Goal: Find specific page/section: Find specific page/section

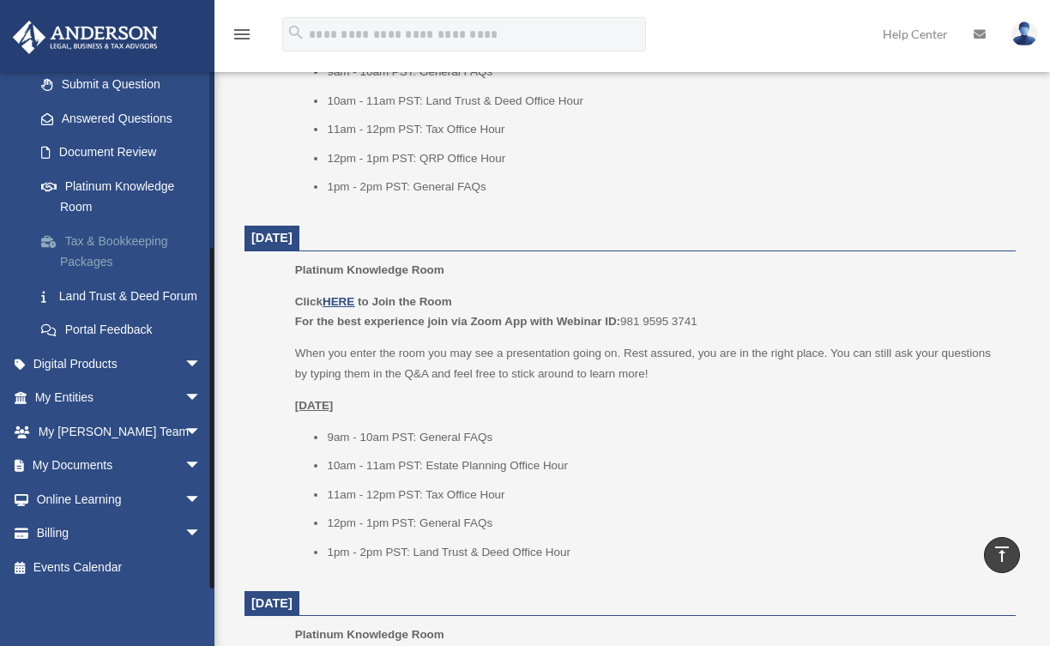
scroll to position [256, 0]
click at [184, 466] on span "arrow_drop_down" at bounding box center [201, 466] width 34 height 35
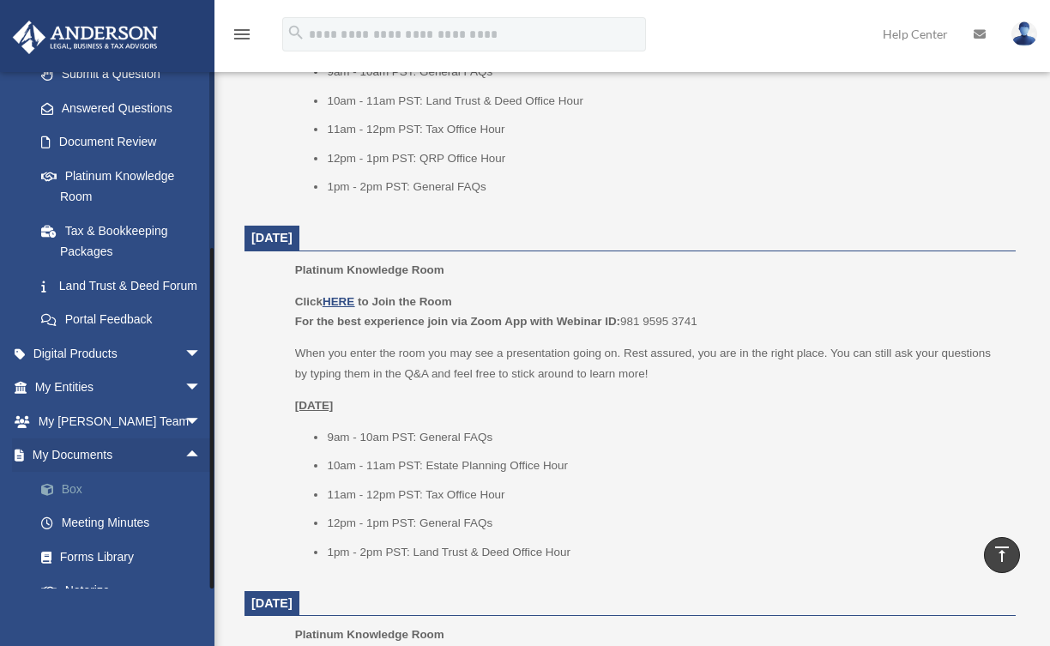
click at [113, 501] on link "Box" at bounding box center [125, 489] width 203 height 34
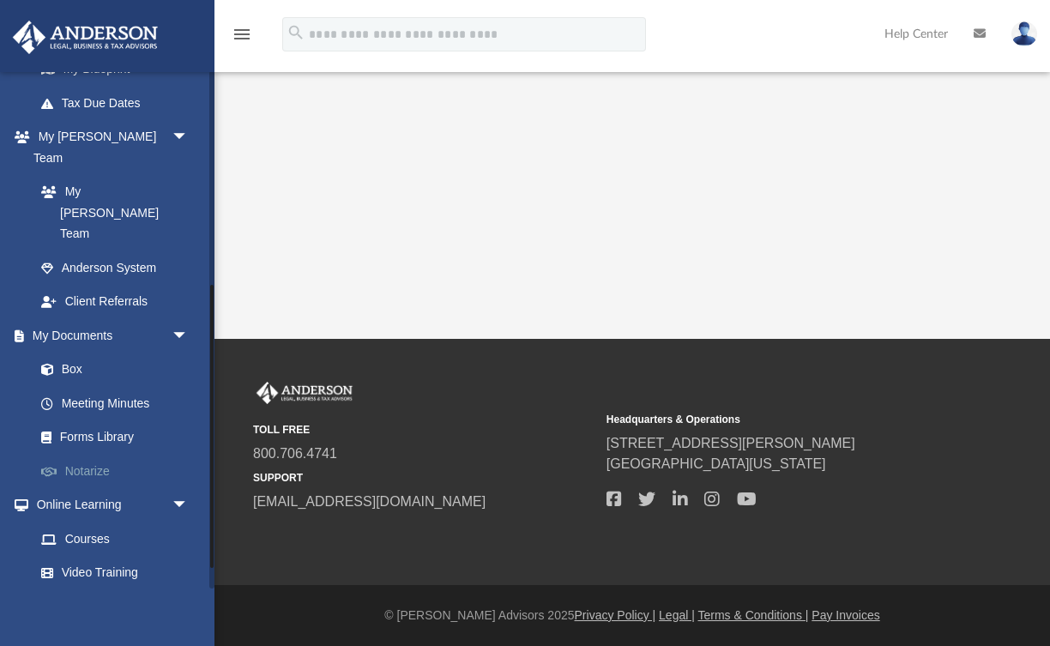
scroll to position [391, 0]
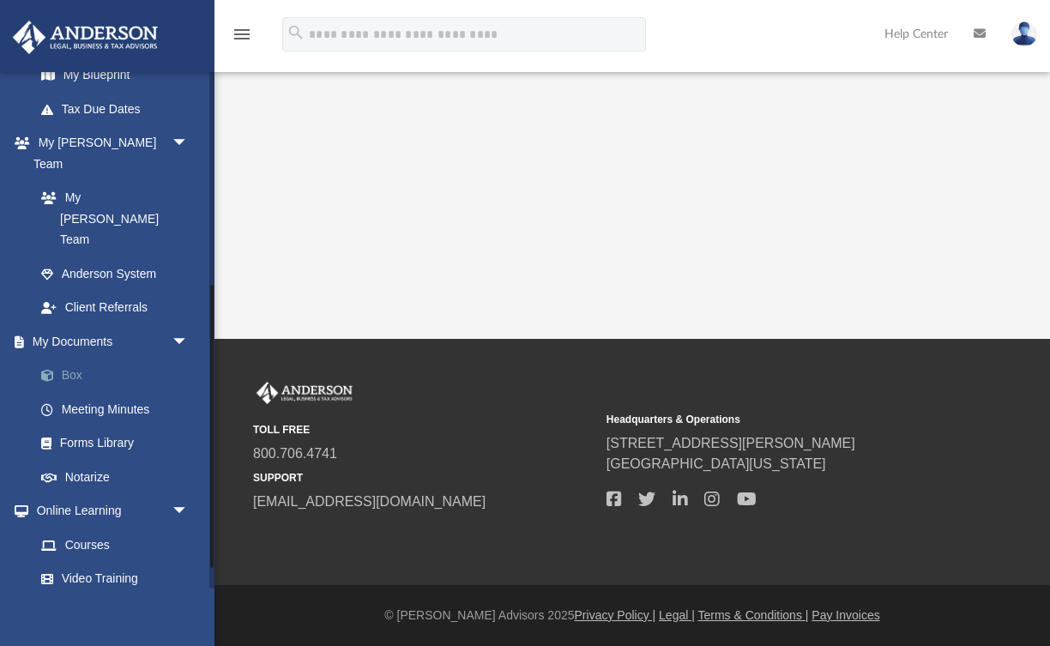
click at [76, 359] on link "Box" at bounding box center [119, 376] width 190 height 34
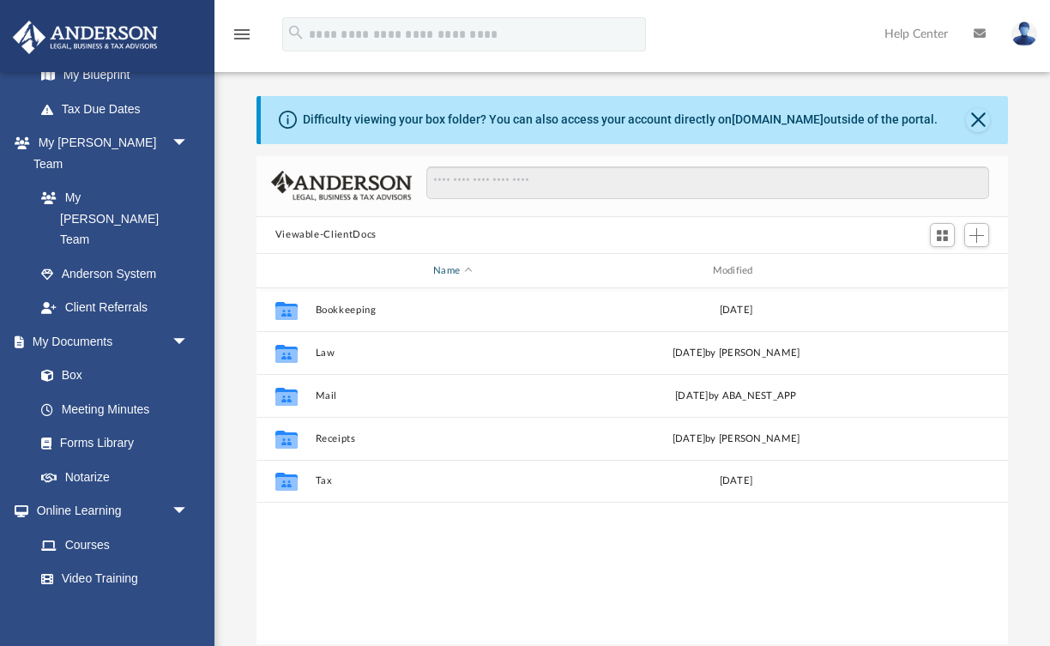
scroll to position [390, 751]
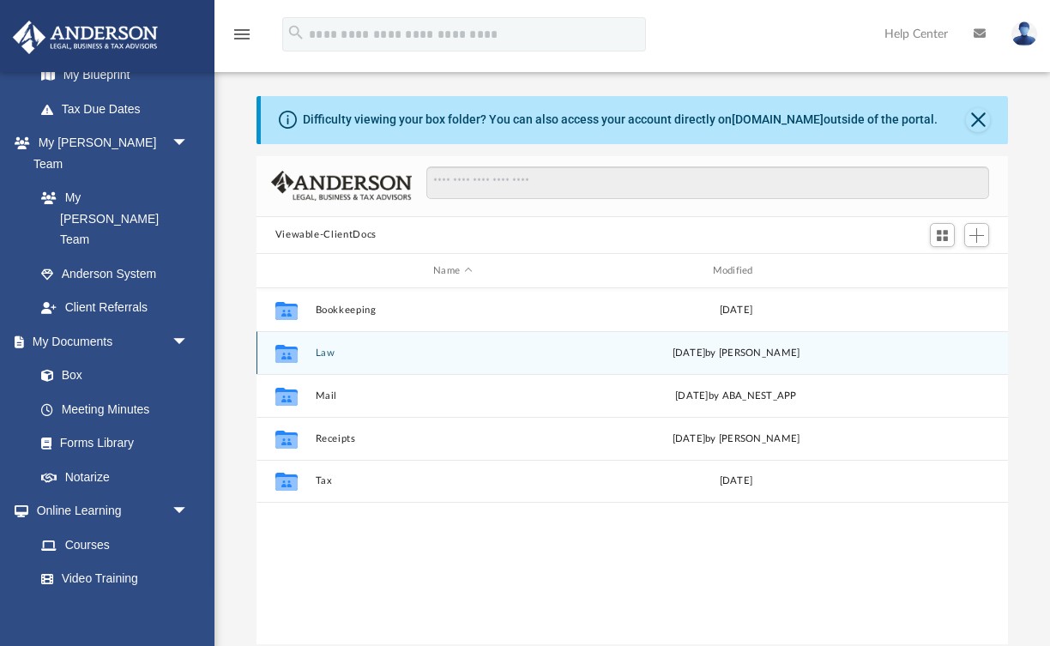
click at [331, 353] on button "Law" at bounding box center [452, 352] width 275 height 11
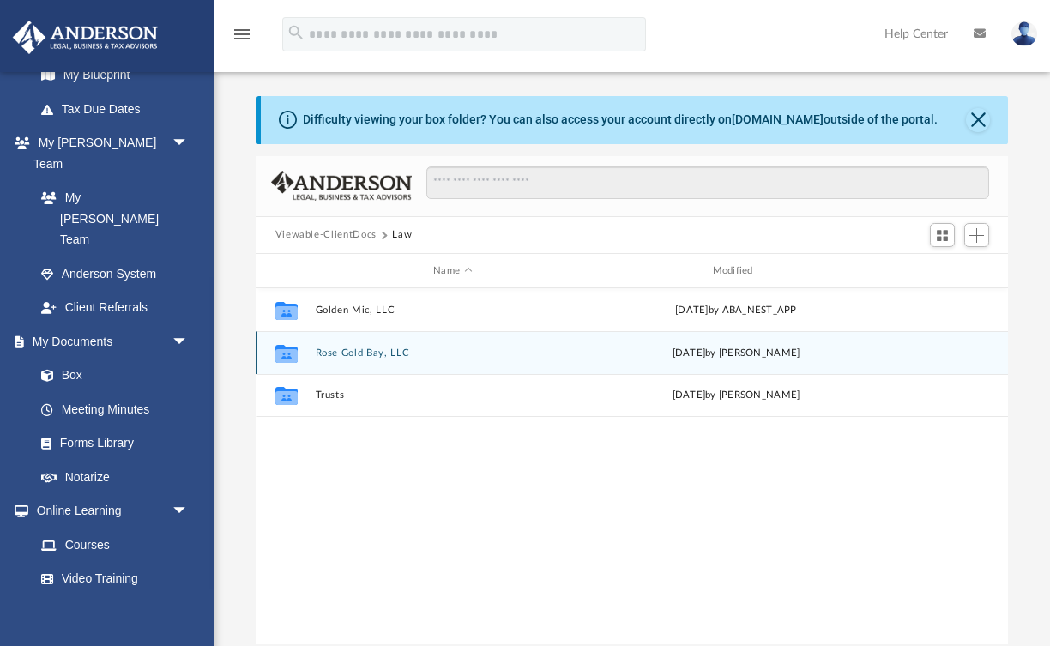
click at [374, 353] on button "Rose Gold Bay, LLC" at bounding box center [452, 352] width 275 height 11
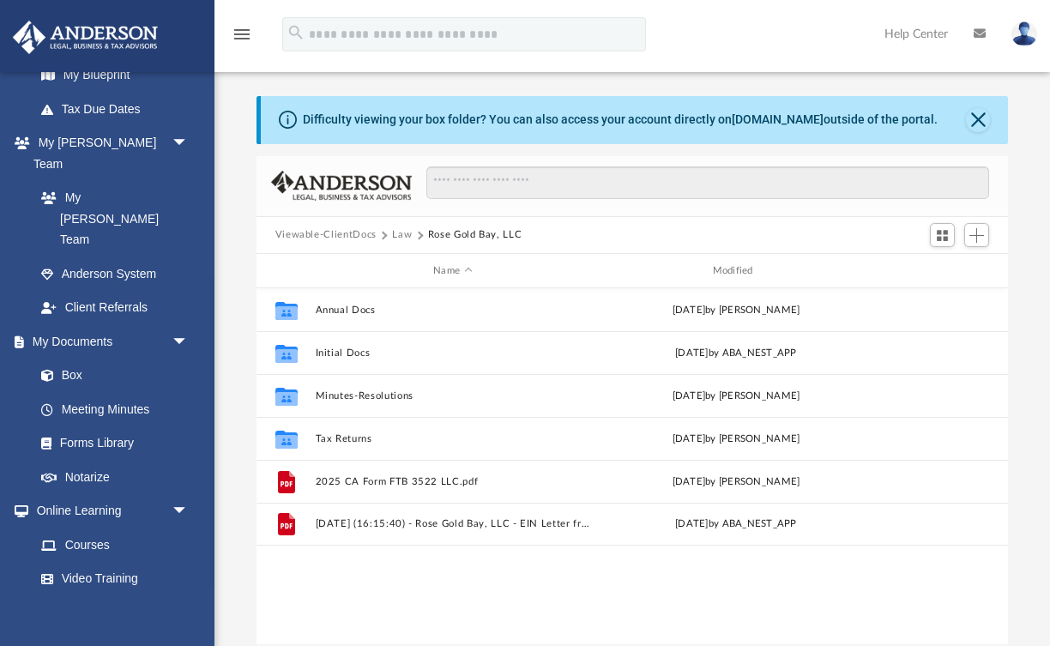
click at [399, 233] on button "Law" at bounding box center [402, 234] width 20 height 15
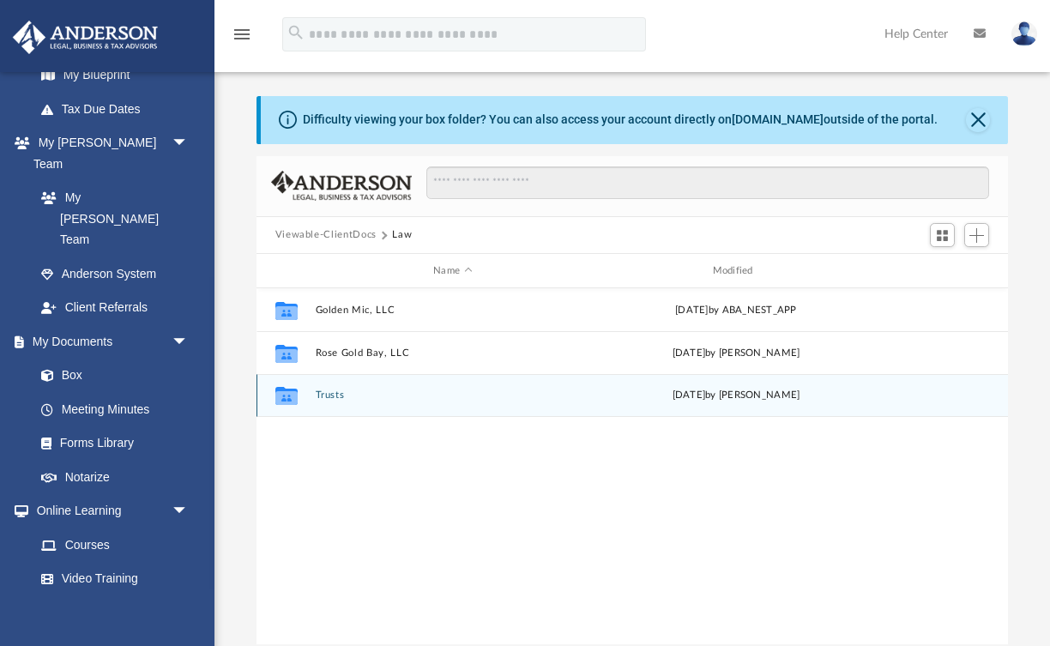
click at [338, 395] on button "Trusts" at bounding box center [452, 395] width 275 height 11
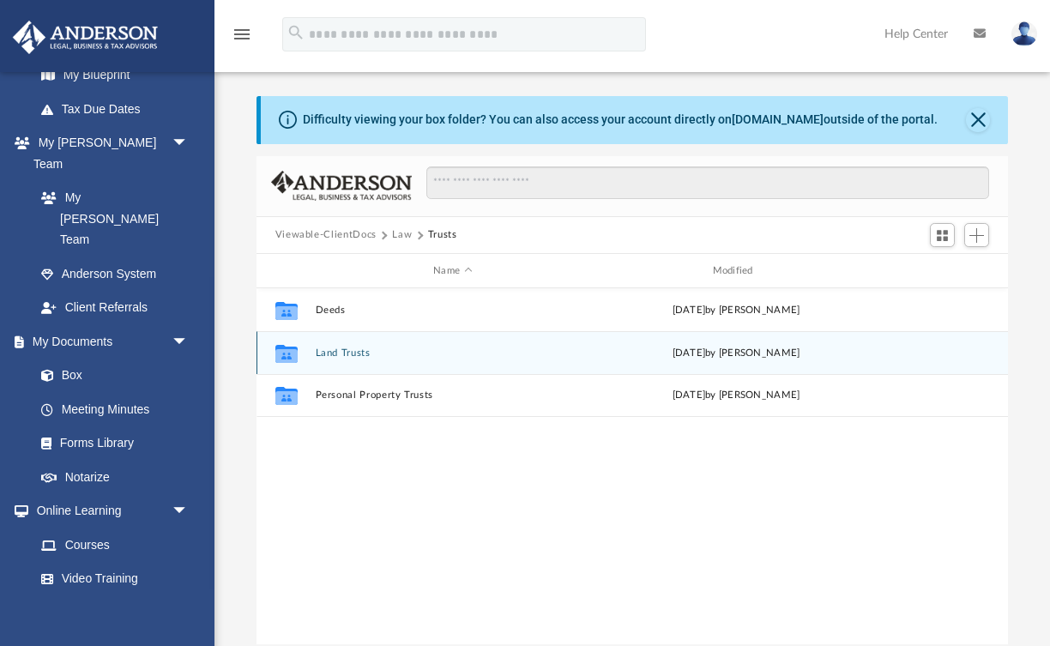
click at [338, 353] on button "Land Trusts" at bounding box center [452, 352] width 275 height 11
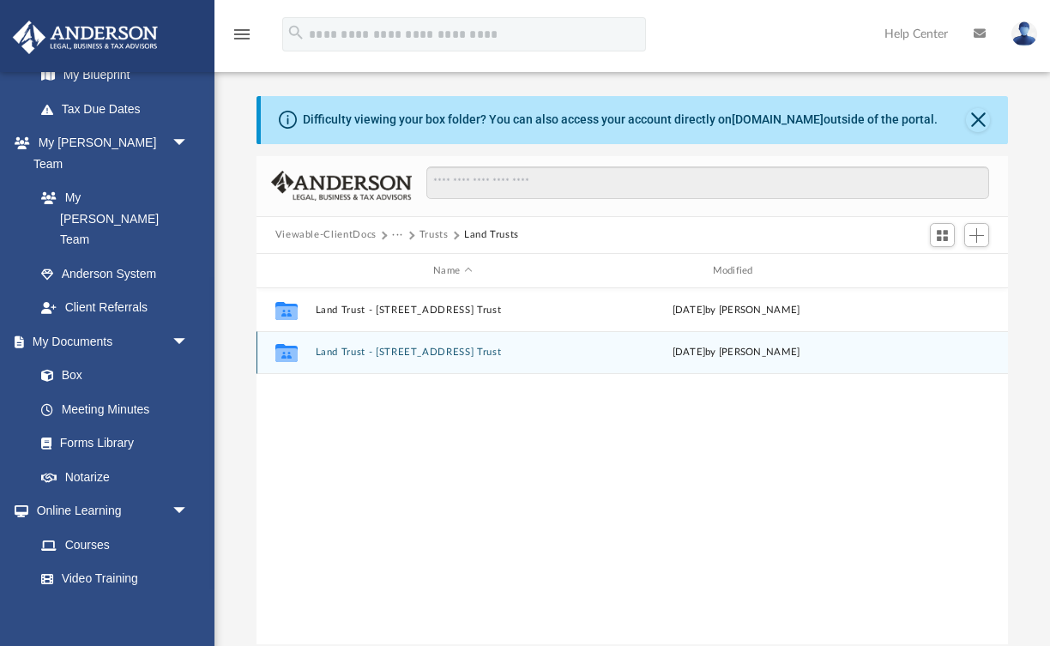
click at [382, 351] on button "Land Trust - [STREET_ADDRESS] Trust" at bounding box center [452, 352] width 275 height 11
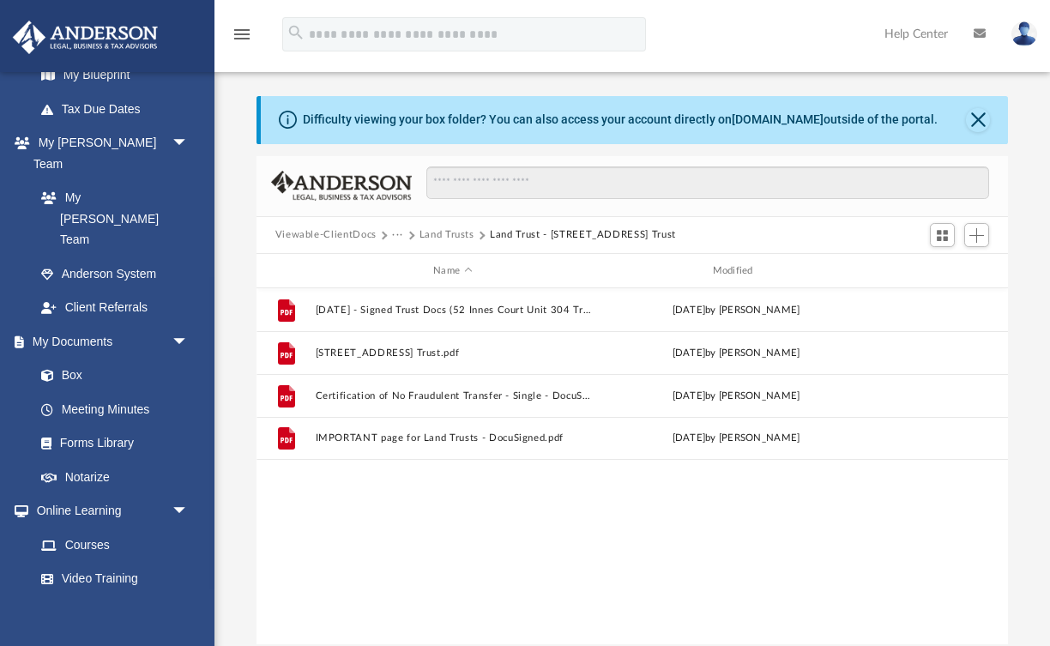
click at [453, 233] on button "Land Trusts" at bounding box center [446, 234] width 55 height 15
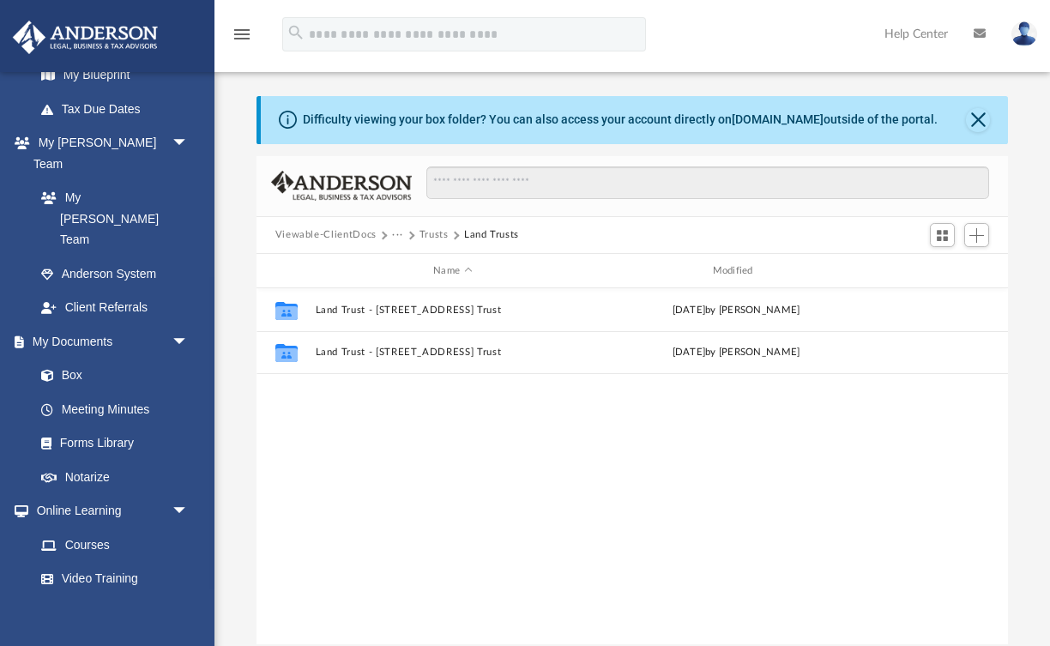
click at [431, 232] on button "Trusts" at bounding box center [433, 234] width 29 height 15
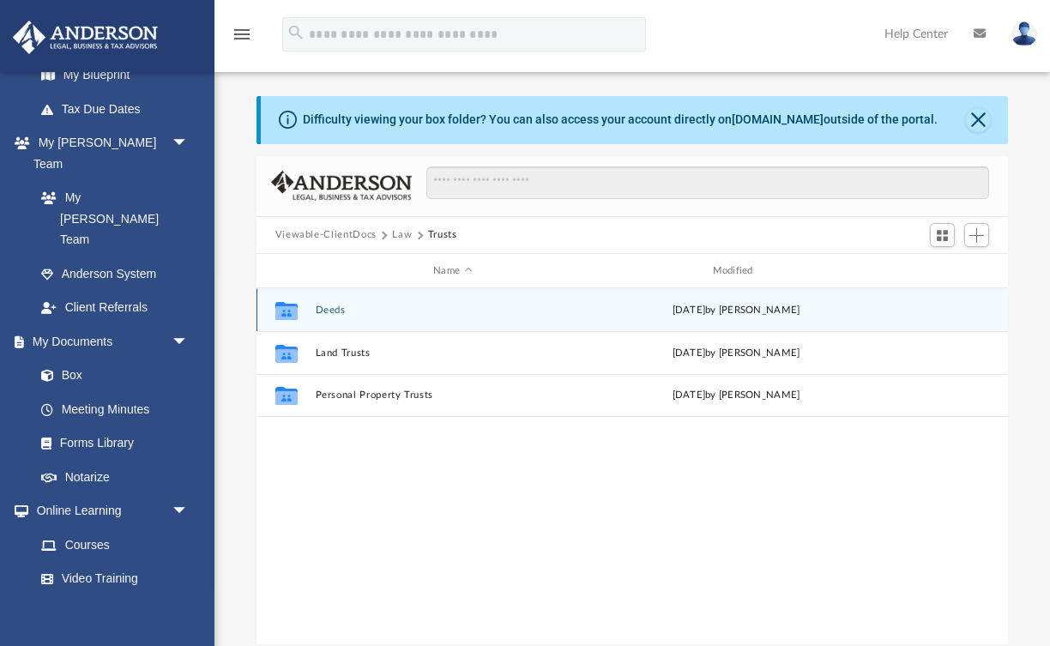
click at [334, 310] on button "Deeds" at bounding box center [452, 310] width 275 height 11
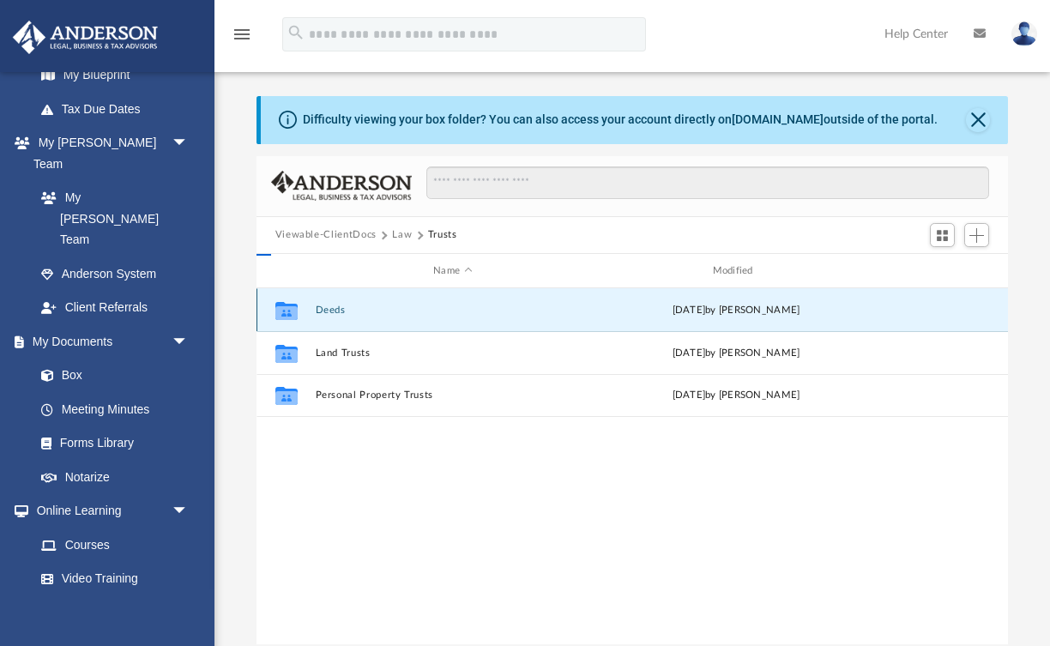
click at [334, 310] on button "Deeds" at bounding box center [452, 310] width 275 height 11
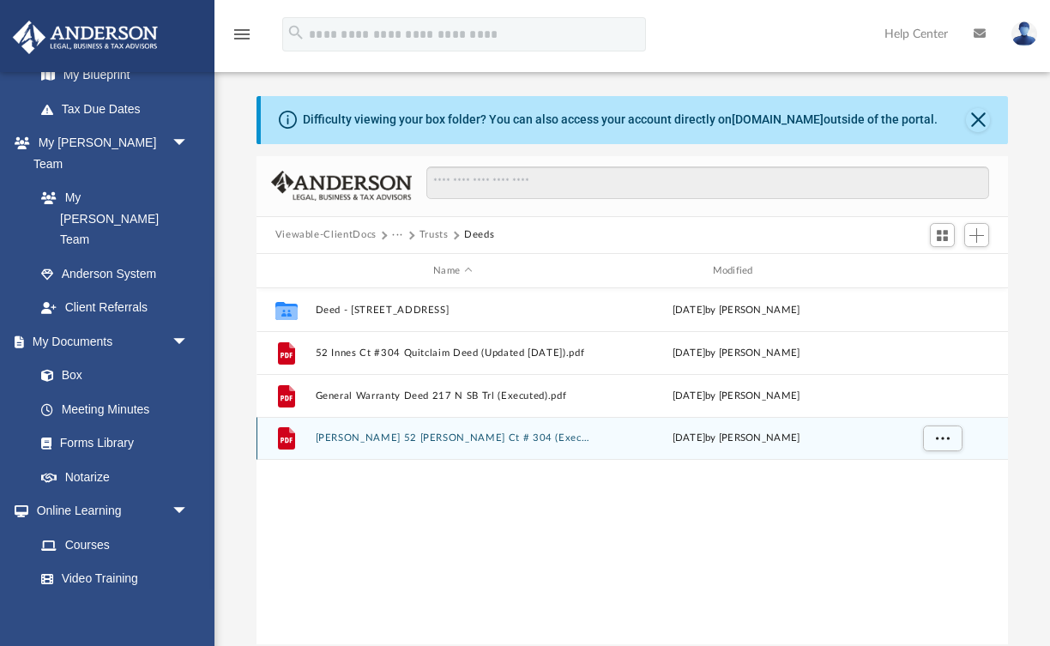
click at [462, 437] on button "[PERSON_NAME] 52 [PERSON_NAME] Ct # 304 (Executed) .pdf" at bounding box center [452, 438] width 275 height 11
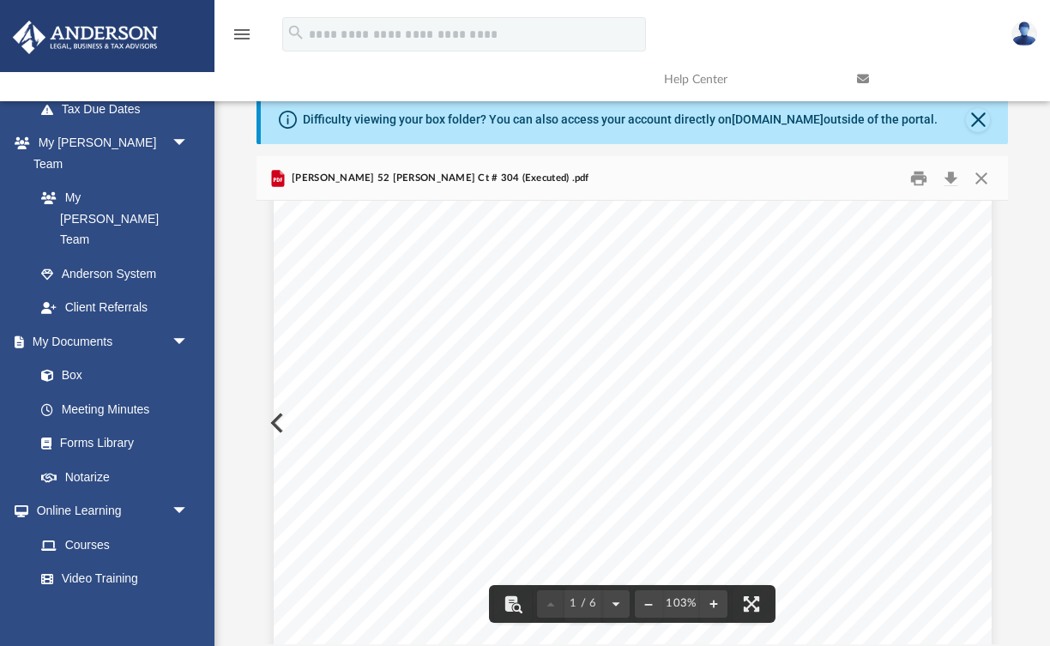
scroll to position [402, 0]
